Goal: Task Accomplishment & Management: Manage account settings

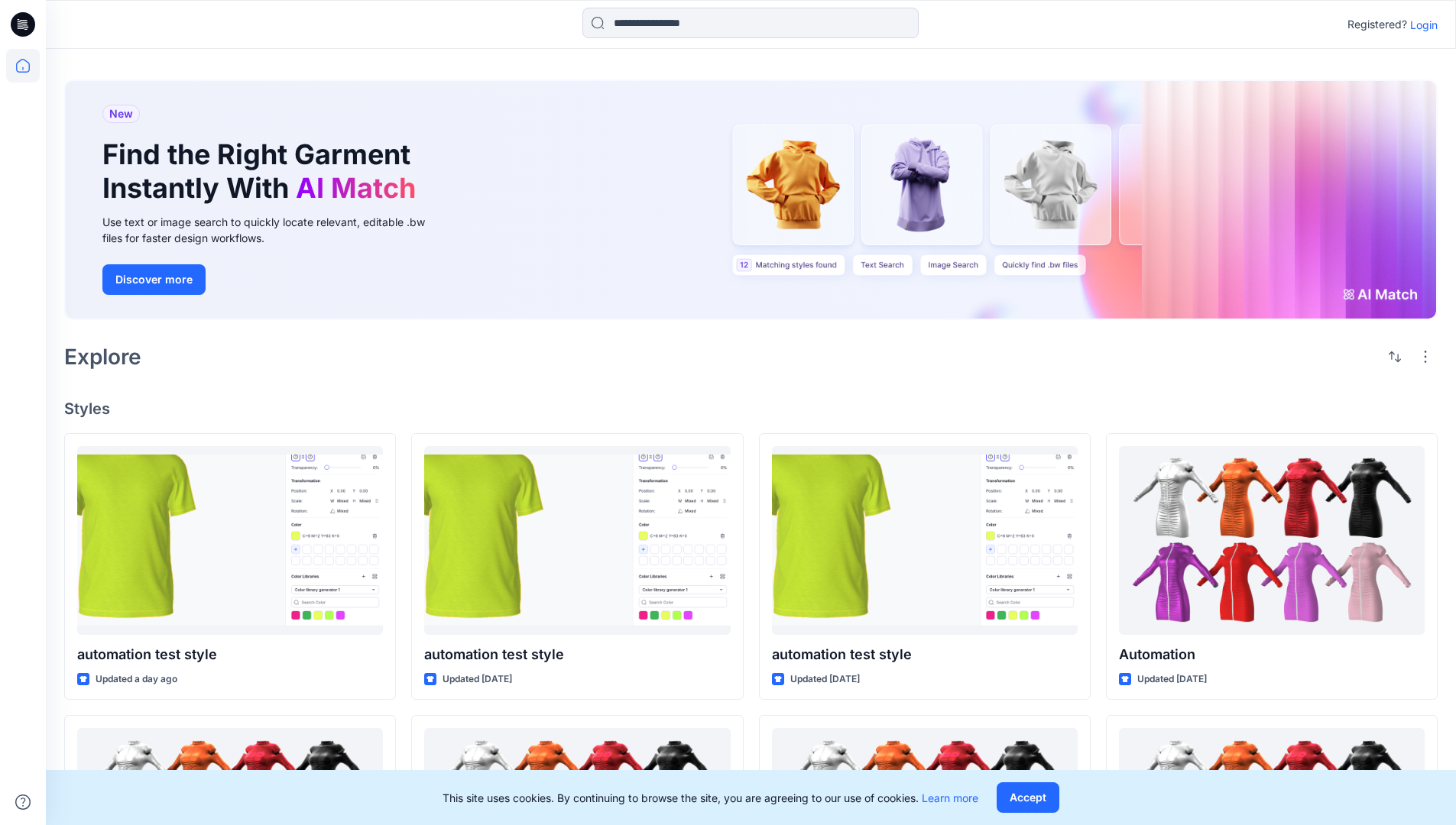
click at [1420, 25] on p "Login" at bounding box center [1424, 24] width 28 height 16
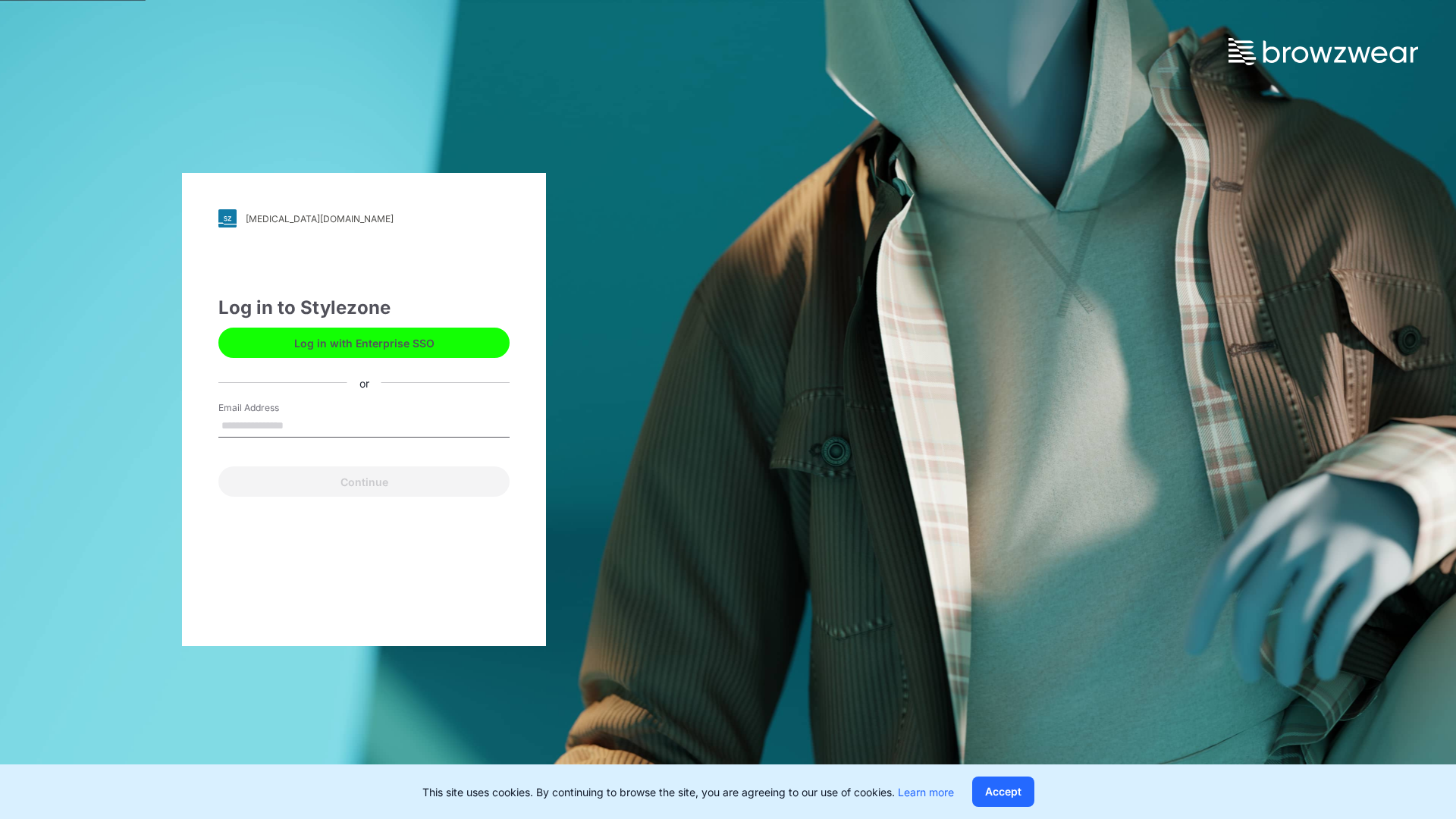
click at [300, 425] on input "Email Address" at bounding box center [364, 425] width 291 height 23
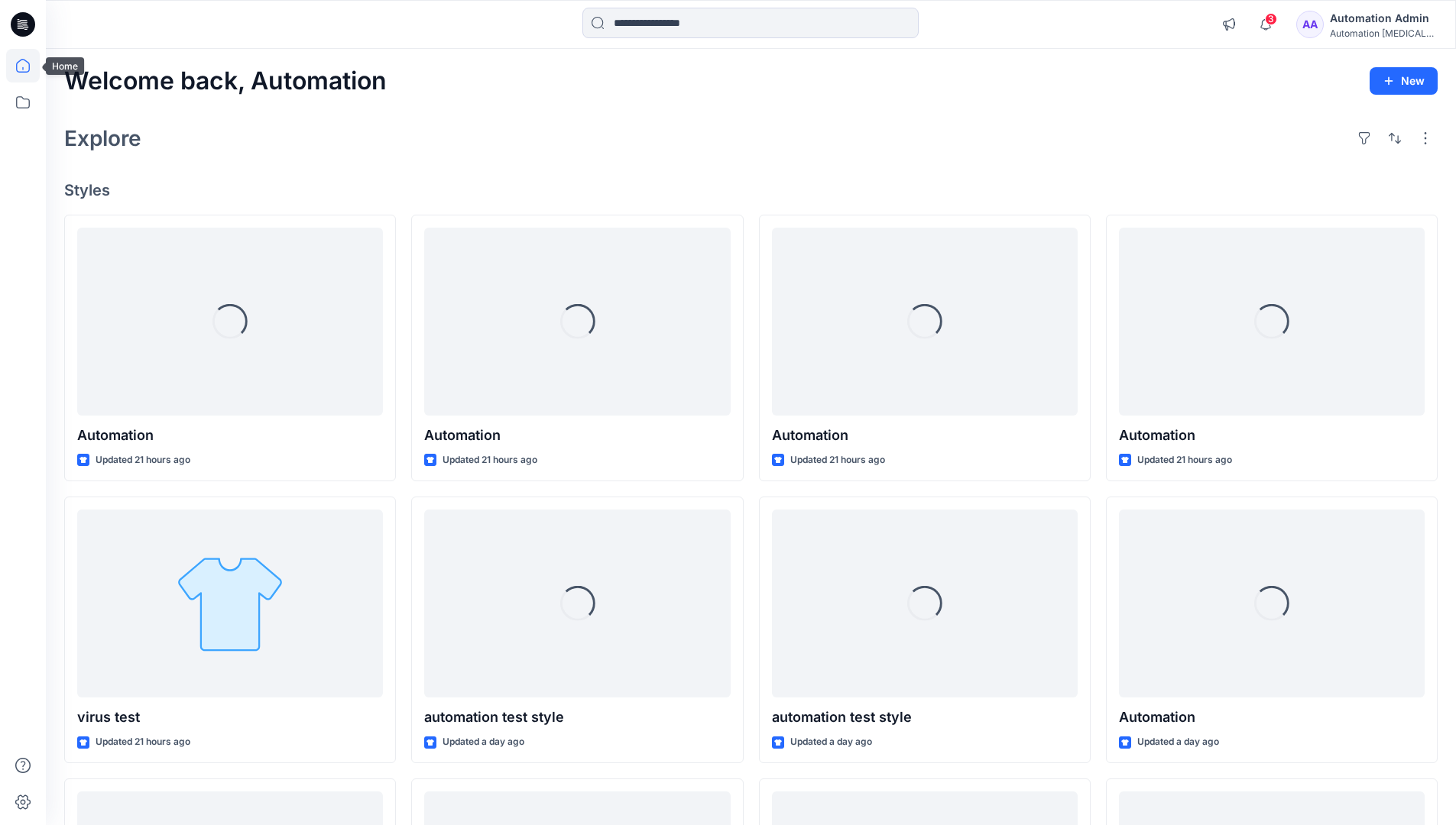
click at [29, 66] on icon at bounding box center [22, 65] width 14 height 14
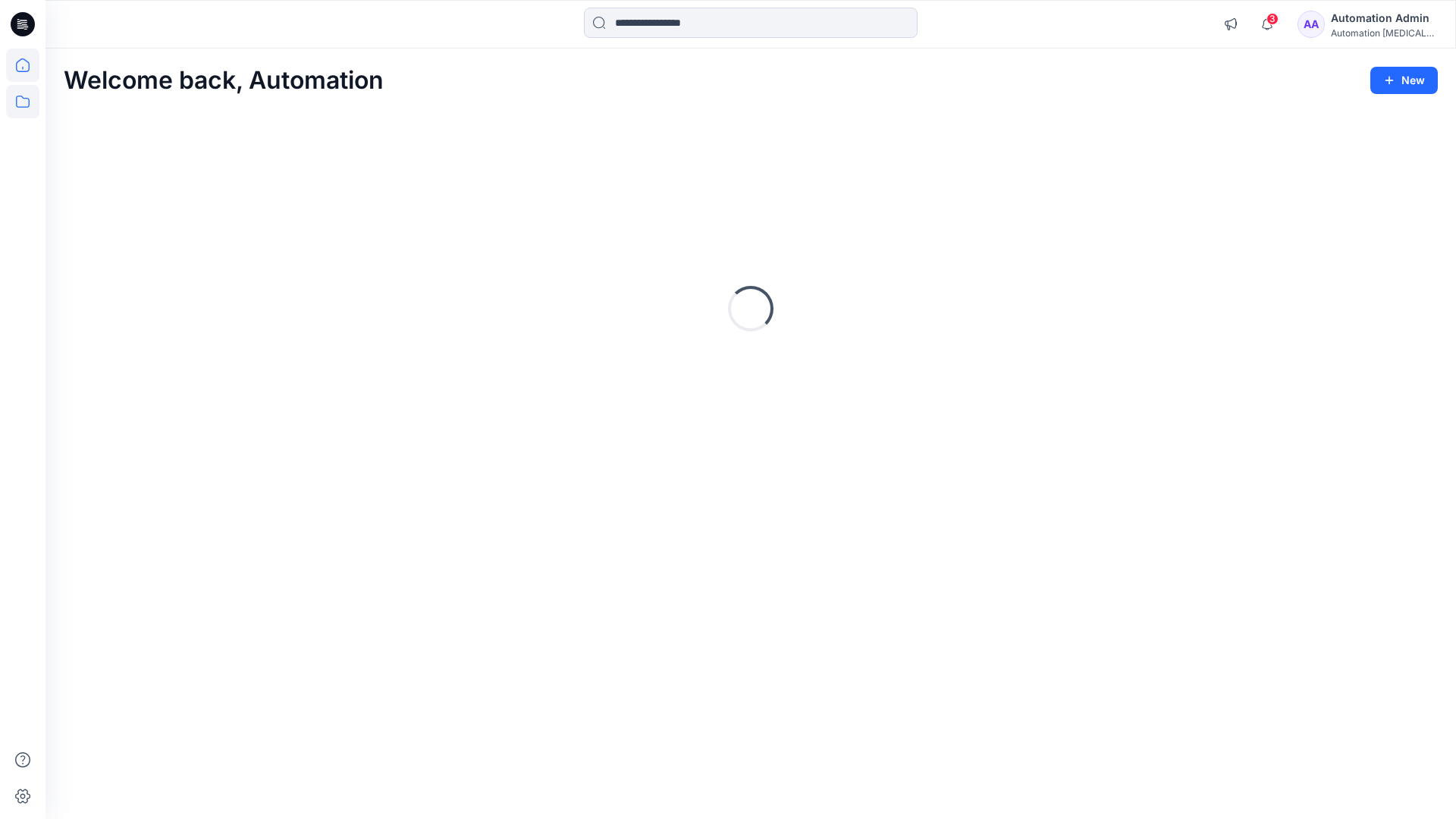
click at [17, 100] on icon at bounding box center [23, 101] width 34 height 34
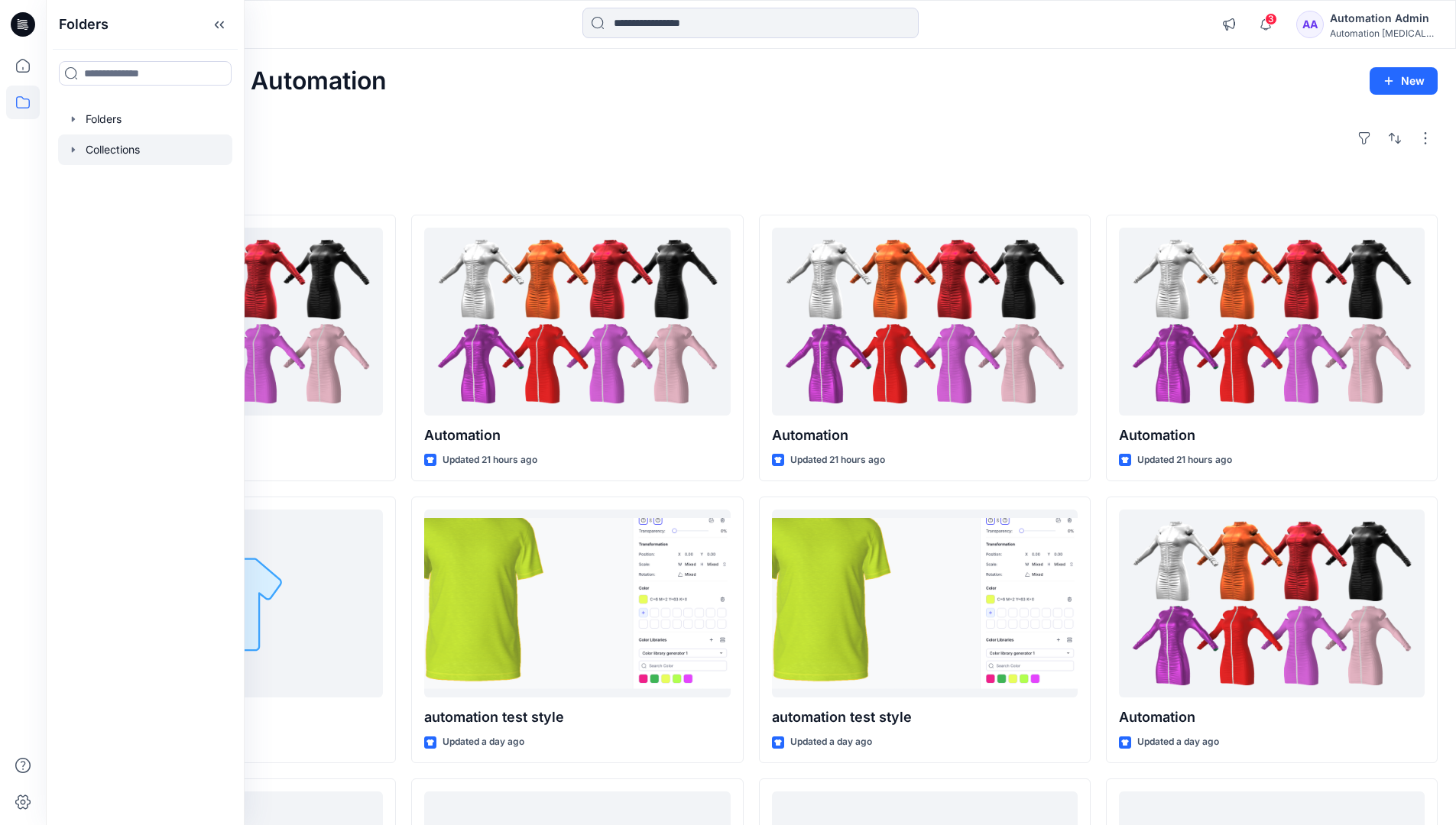
click at [121, 149] on div at bounding box center [145, 150] width 174 height 30
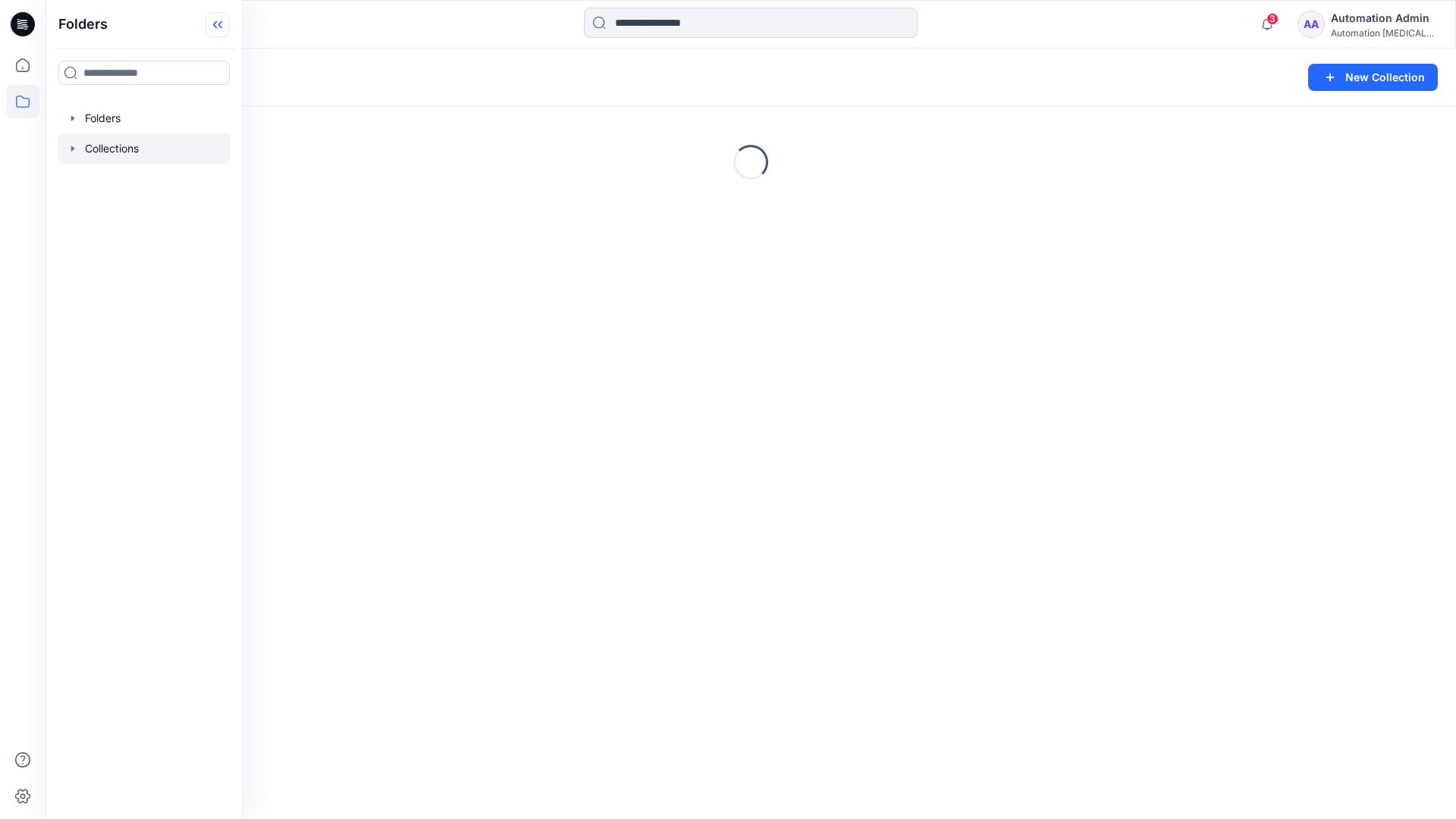
click at [216, 26] on icon at bounding box center [215, 25] width 4 height 7
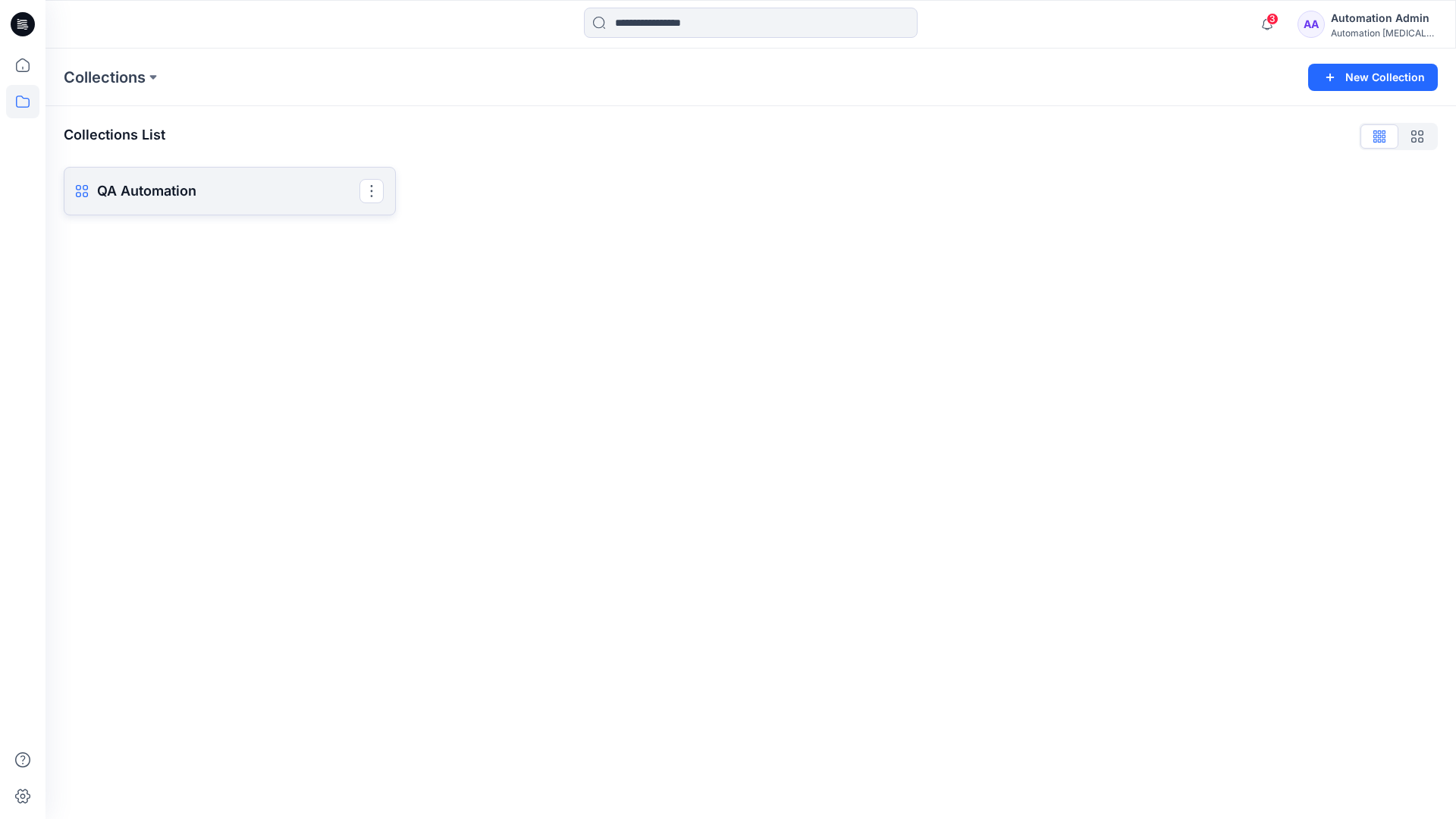
click at [217, 186] on p "QA Automation" at bounding box center [229, 190] width 262 height 21
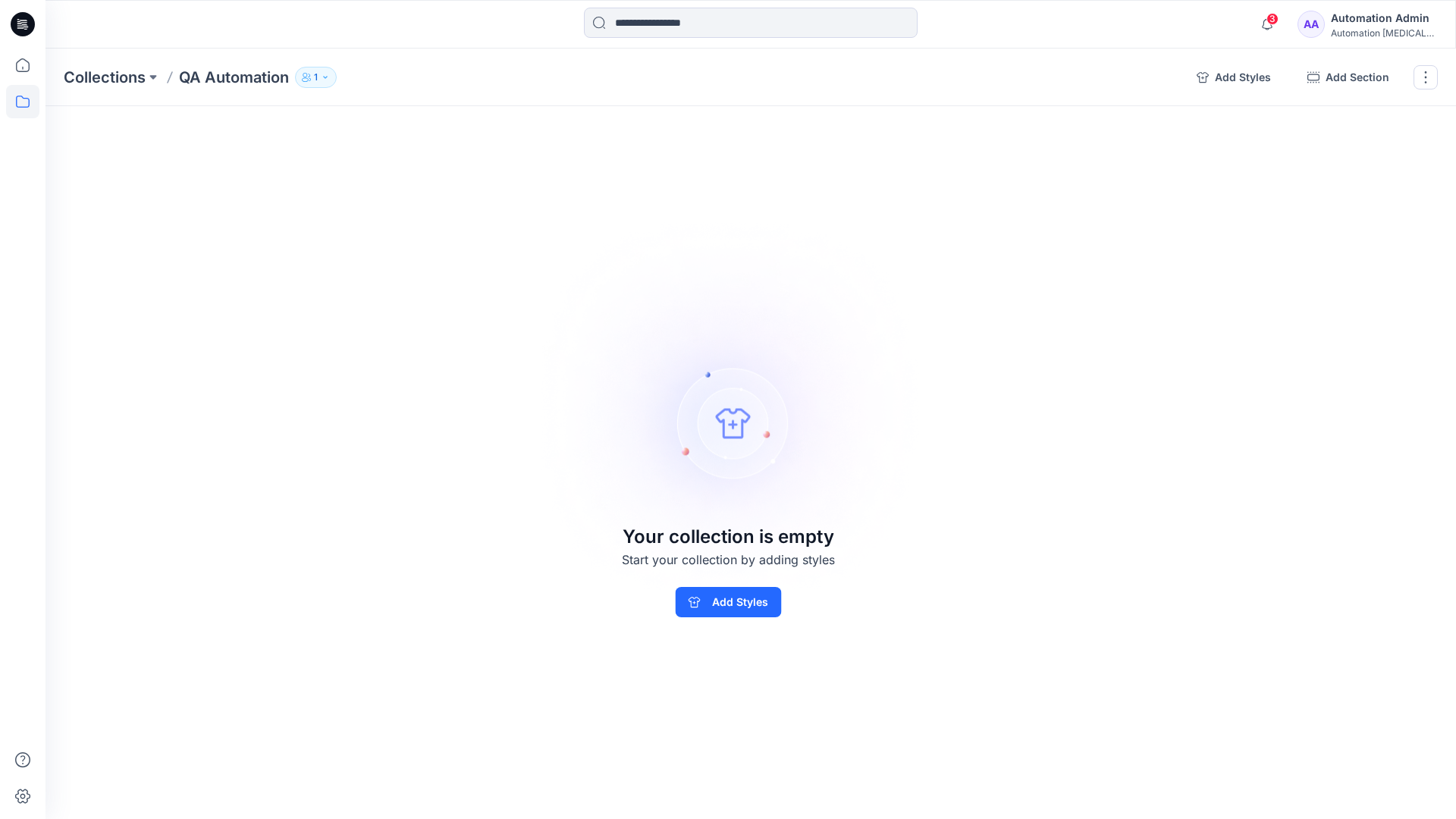
click at [1375, 15] on div "Automation Admin" at bounding box center [1383, 18] width 107 height 18
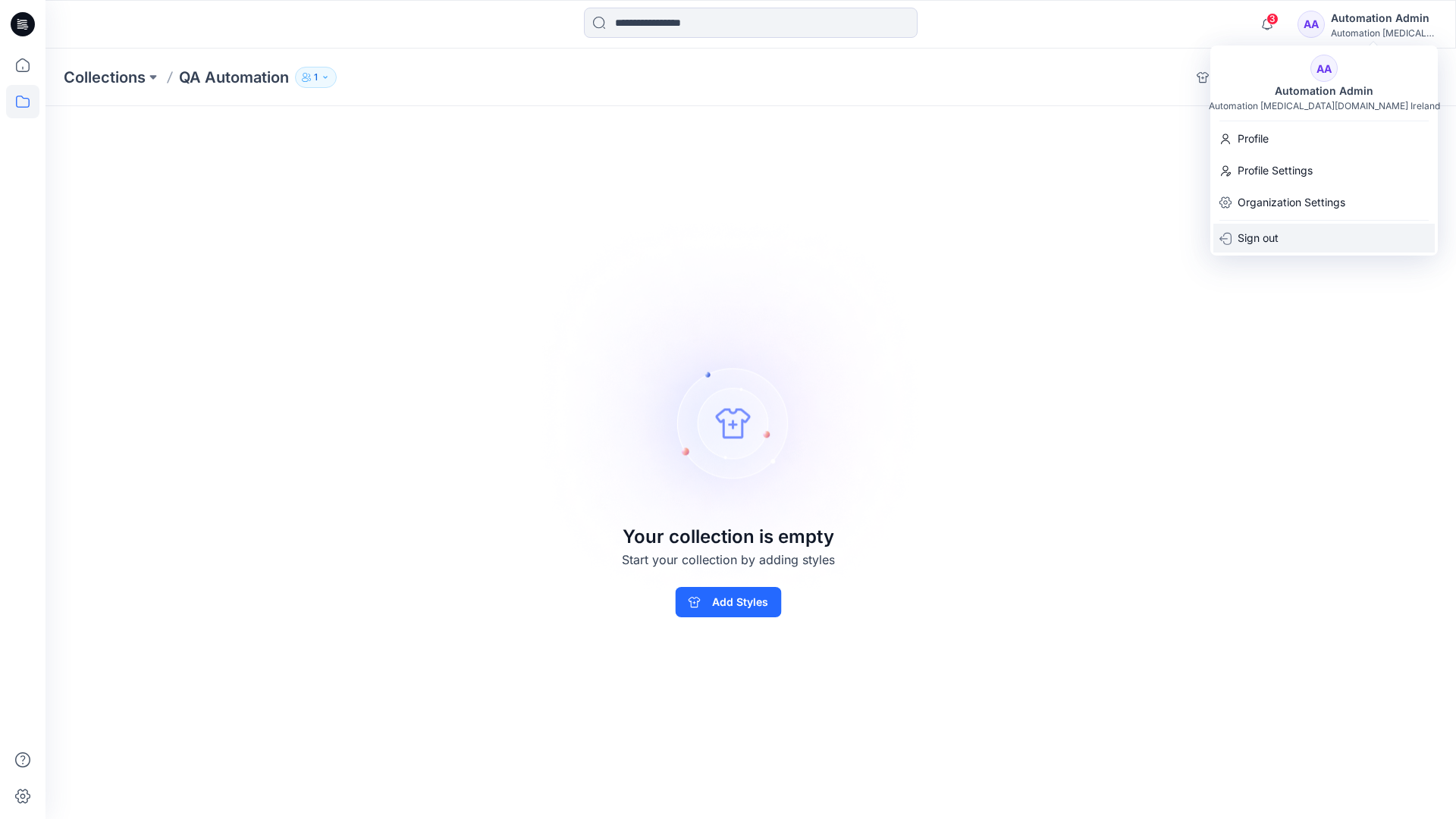
click at [1274, 246] on p "Sign out" at bounding box center [1257, 239] width 41 height 29
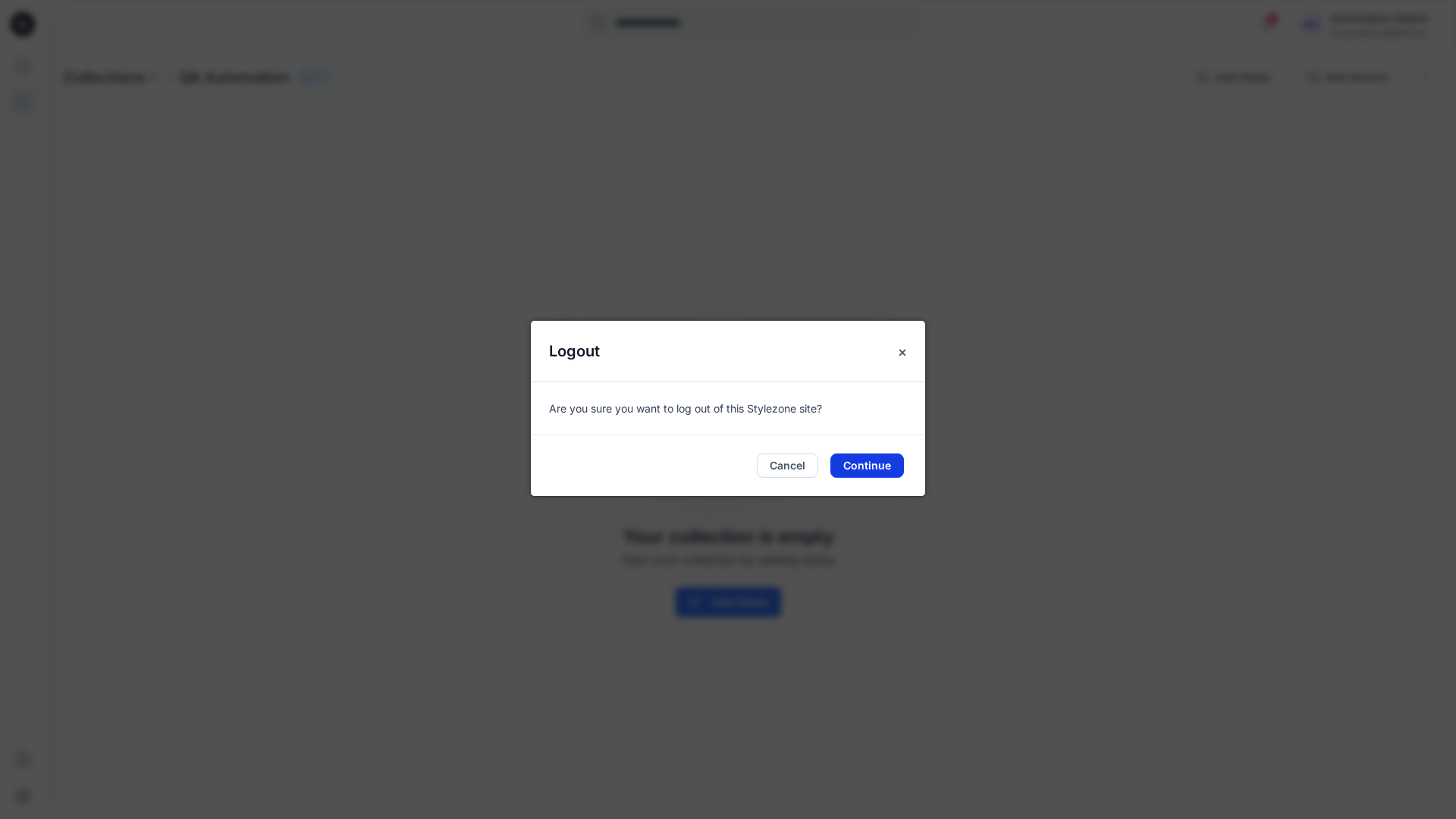
click at [891, 460] on button "Continue" at bounding box center [867, 466] width 74 height 25
